Goal: Transaction & Acquisition: Purchase product/service

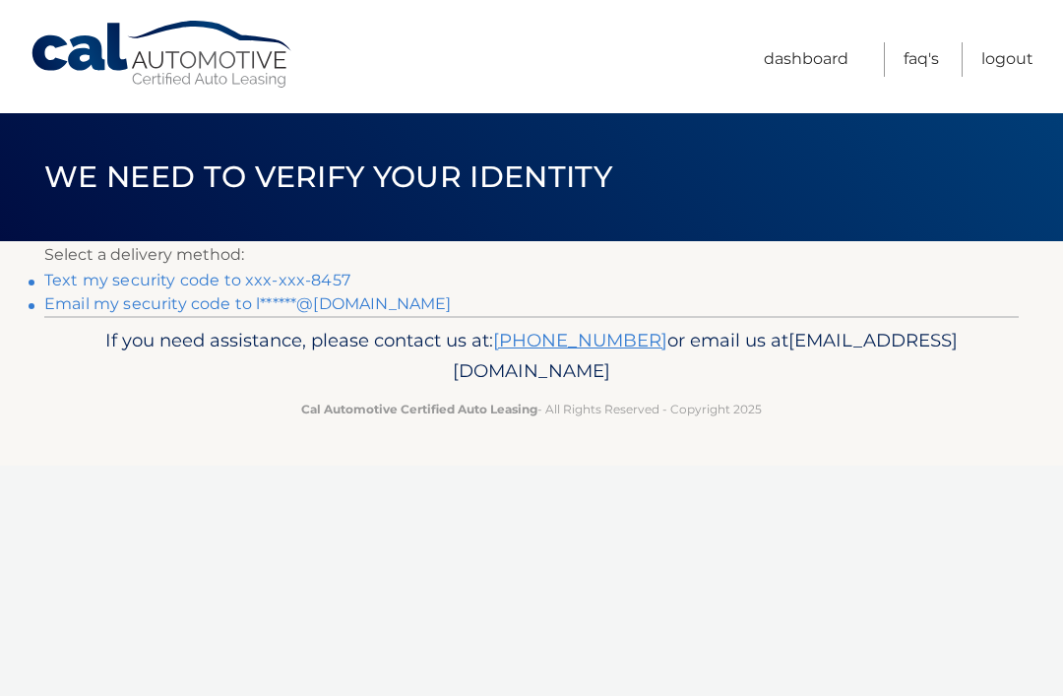
click at [326, 283] on link "Text my security code to xxx-xxx-8457" at bounding box center [197, 280] width 306 height 19
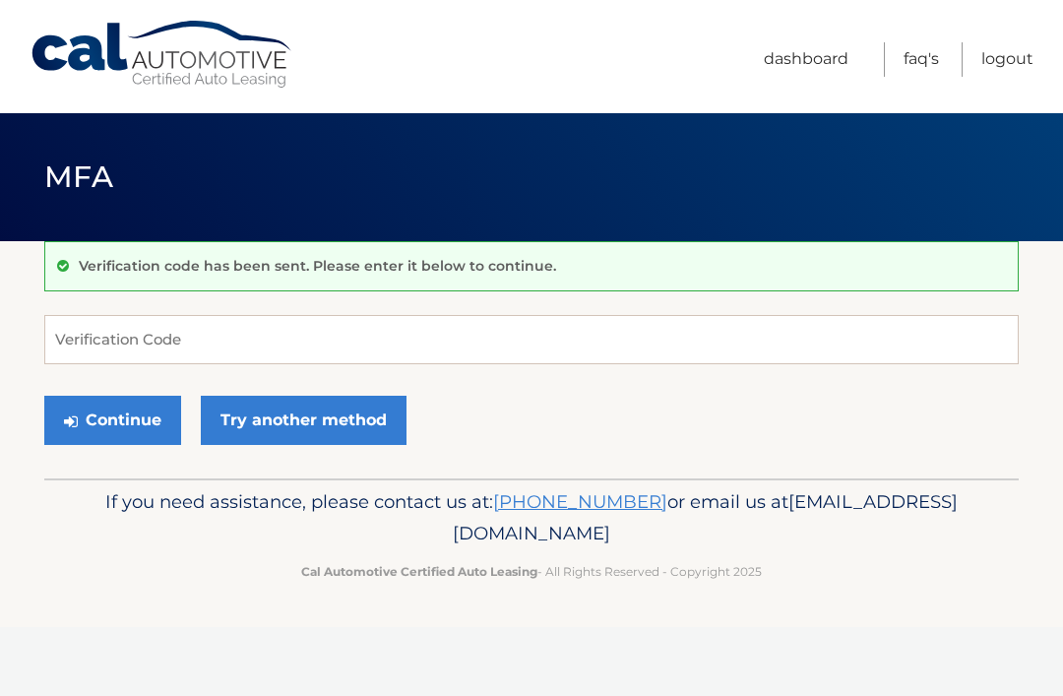
click at [184, 331] on input "Verification Code" at bounding box center [531, 339] width 974 height 49
type input "197673"
click at [138, 418] on button "Continue" at bounding box center [112, 420] width 137 height 49
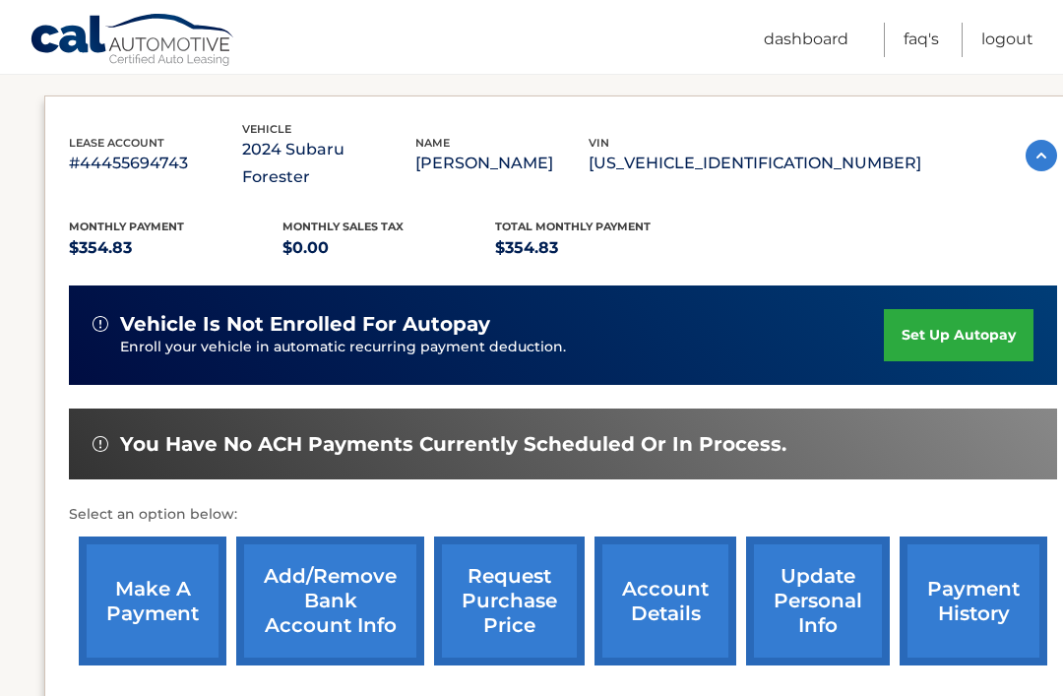
scroll to position [343, 0]
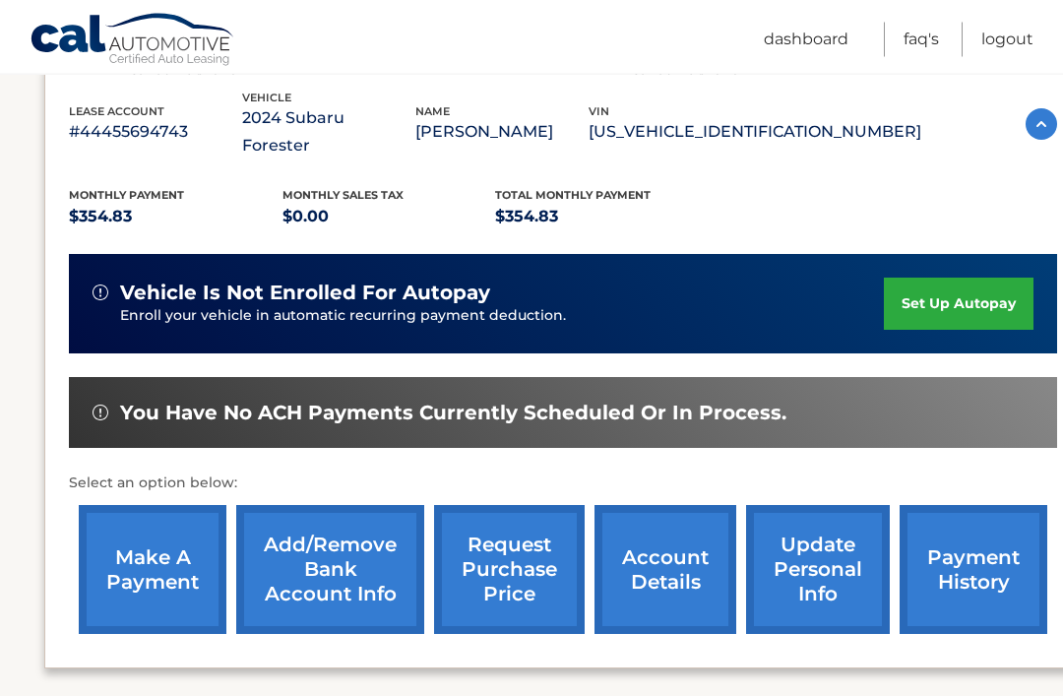
click at [149, 543] on link "make a payment" at bounding box center [153, 570] width 148 height 129
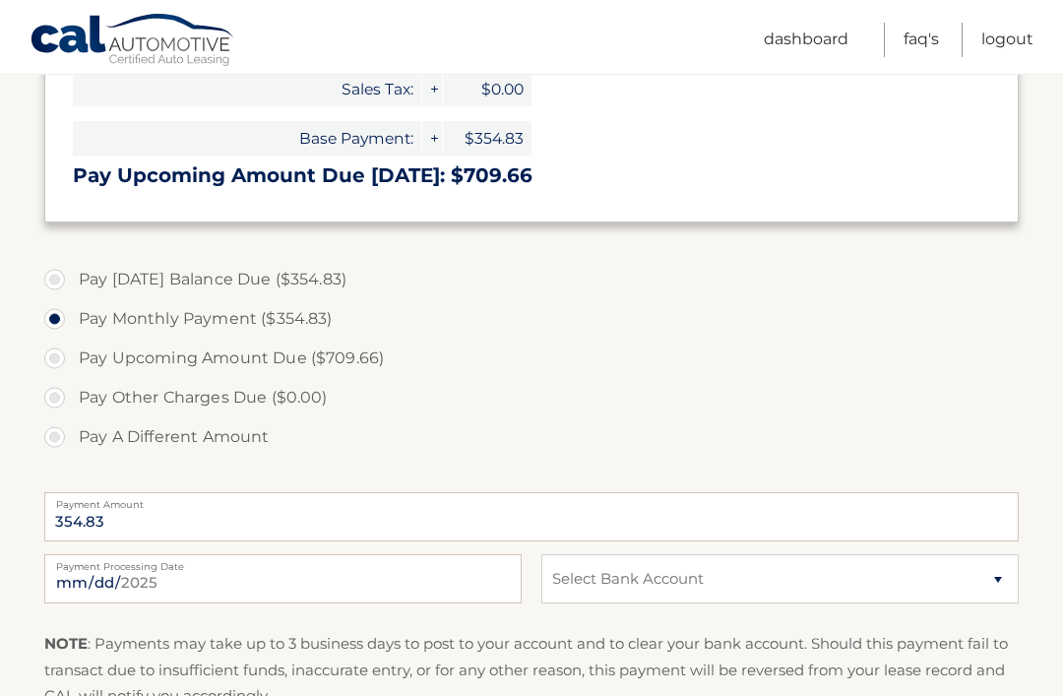
scroll to position [509, 0]
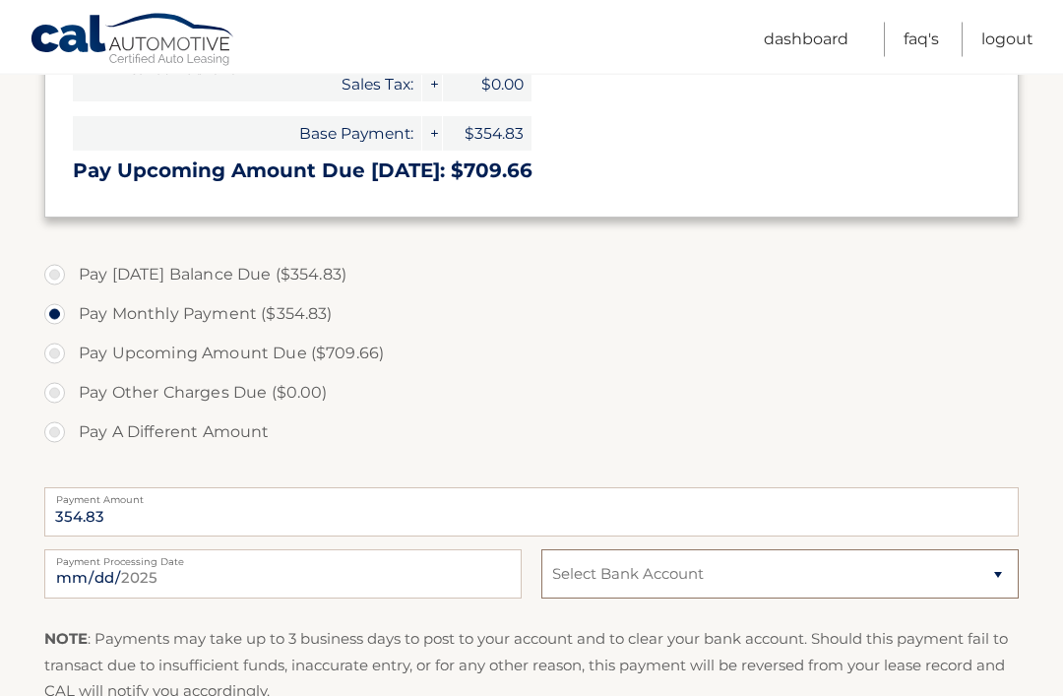
click at [999, 569] on select "Select Bank Account Checking CAPITAL ONE N.A. *****2993 Checking SUFFOLK FEDERA…" at bounding box center [779, 574] width 477 height 49
select select "NmRhZTQ2YTEtMzJkOC00MWVlLTkxMTQtYzZiYWI1MjU1YjNm"
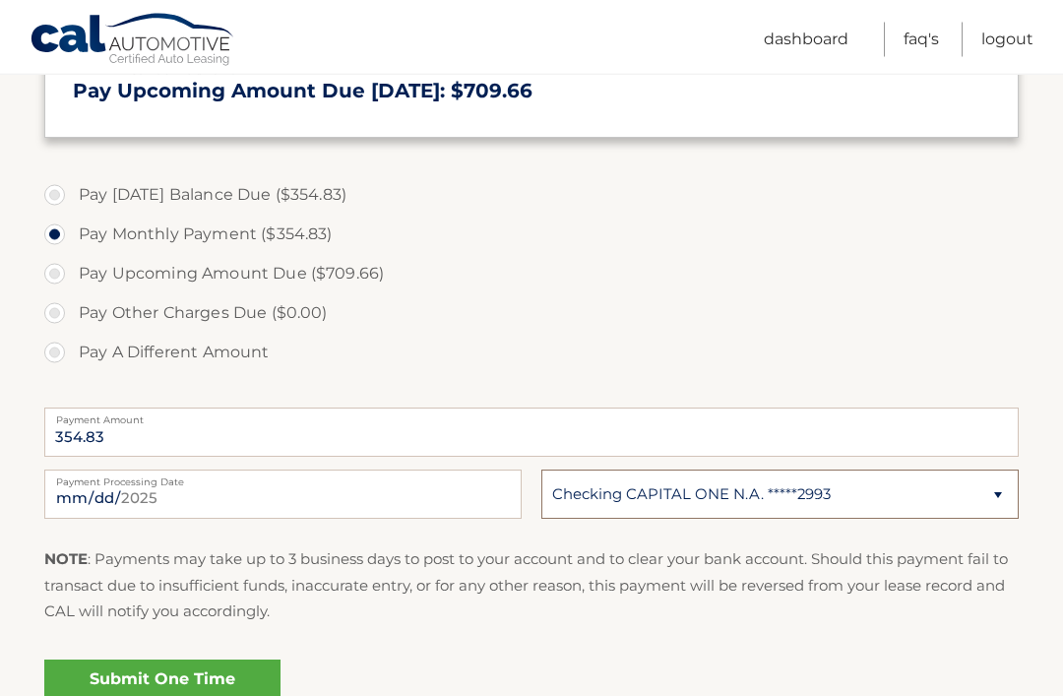
scroll to position [591, 0]
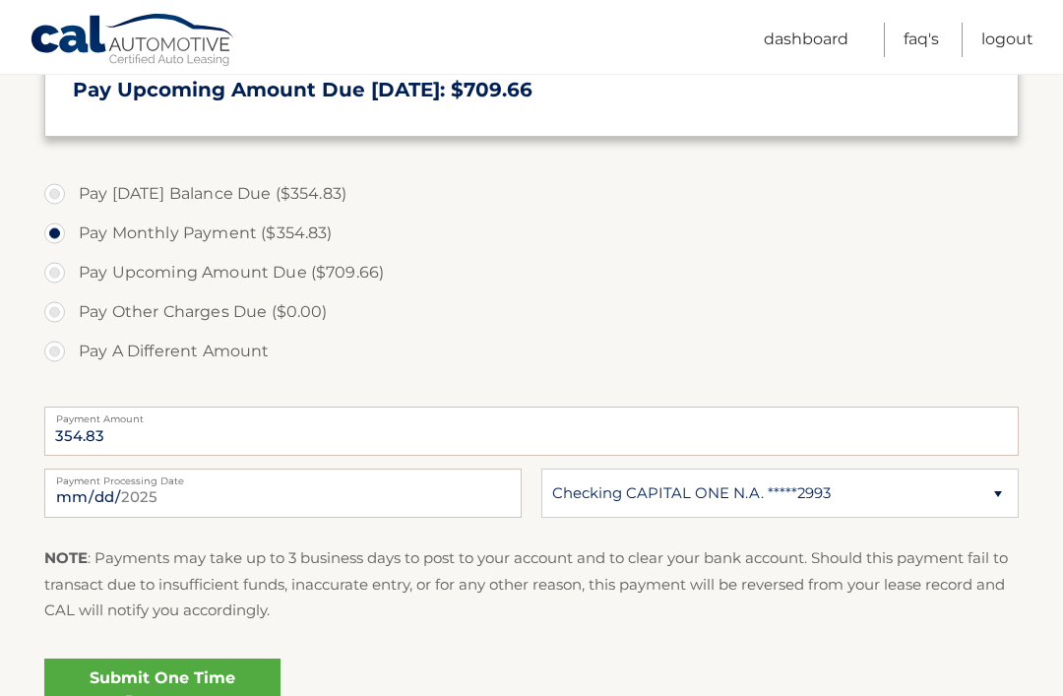
click at [214, 695] on link "Submit One Time Payment" at bounding box center [162, 689] width 236 height 63
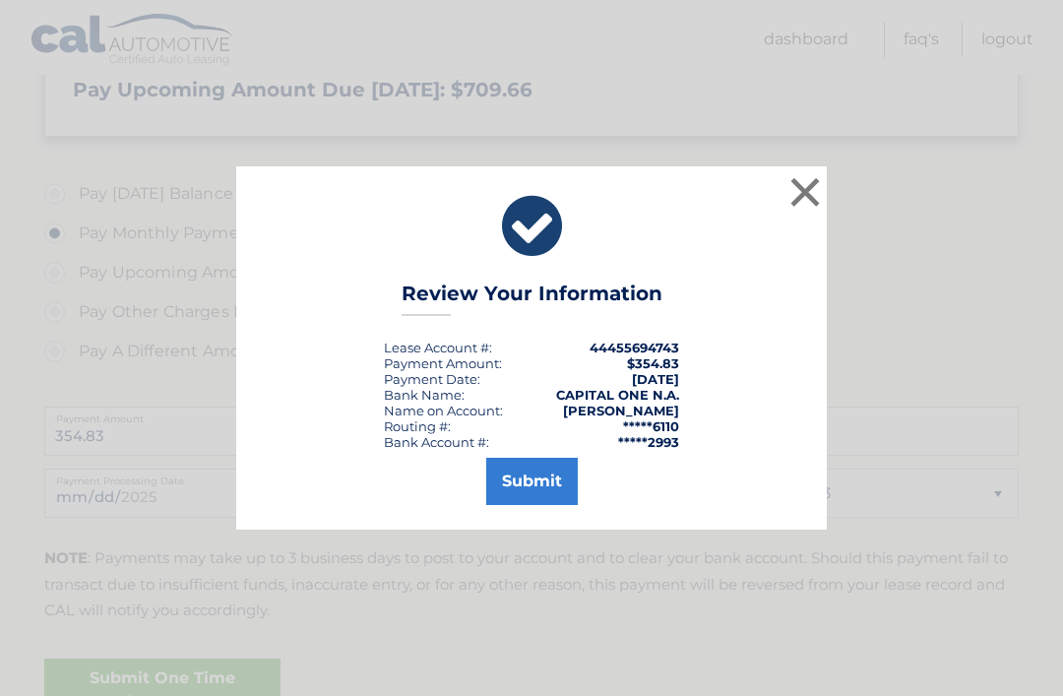
click at [526, 505] on button "Submit" at bounding box center [532, 481] width 92 height 47
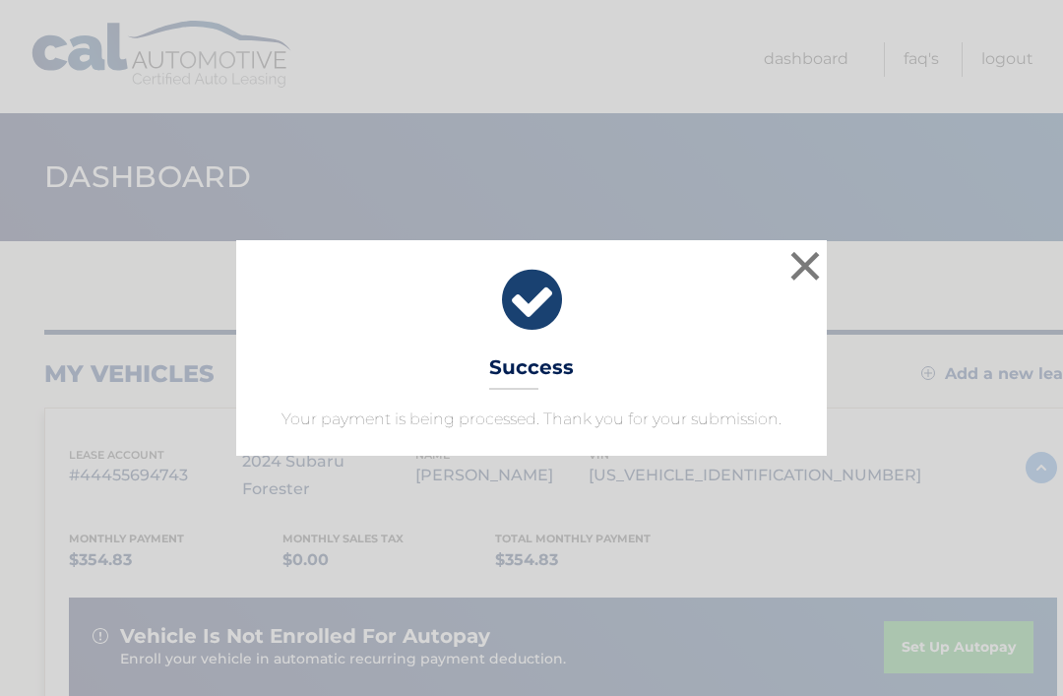
click at [800, 261] on button "×" at bounding box center [804, 265] width 39 height 39
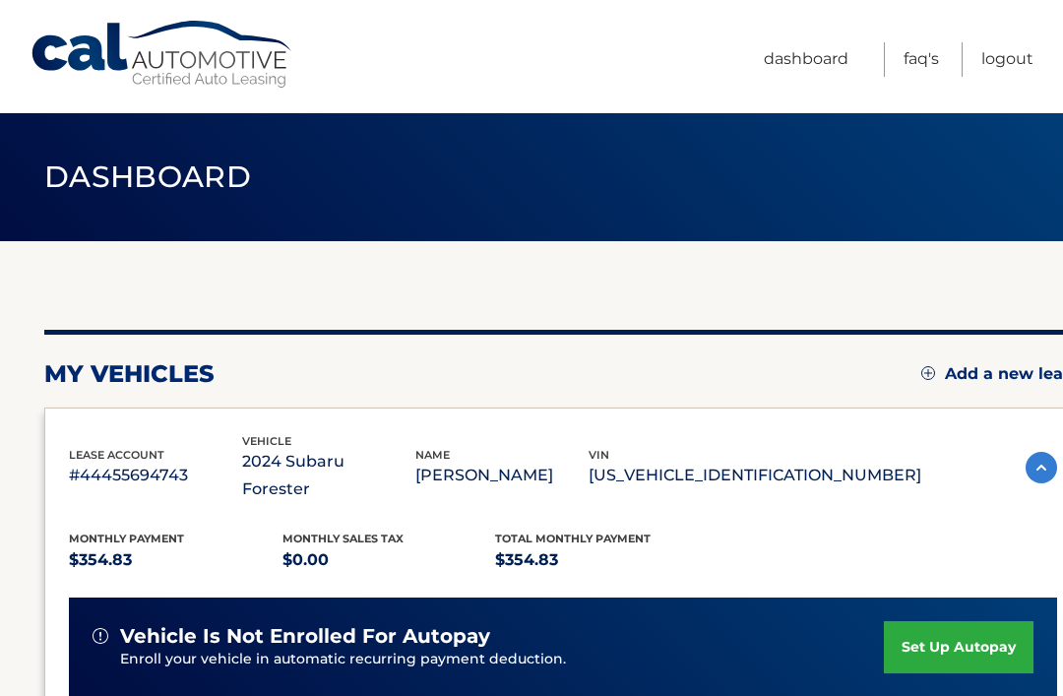
click at [1005, 59] on link "Logout" at bounding box center [1007, 59] width 52 height 34
